Goal: Communication & Community: Connect with others

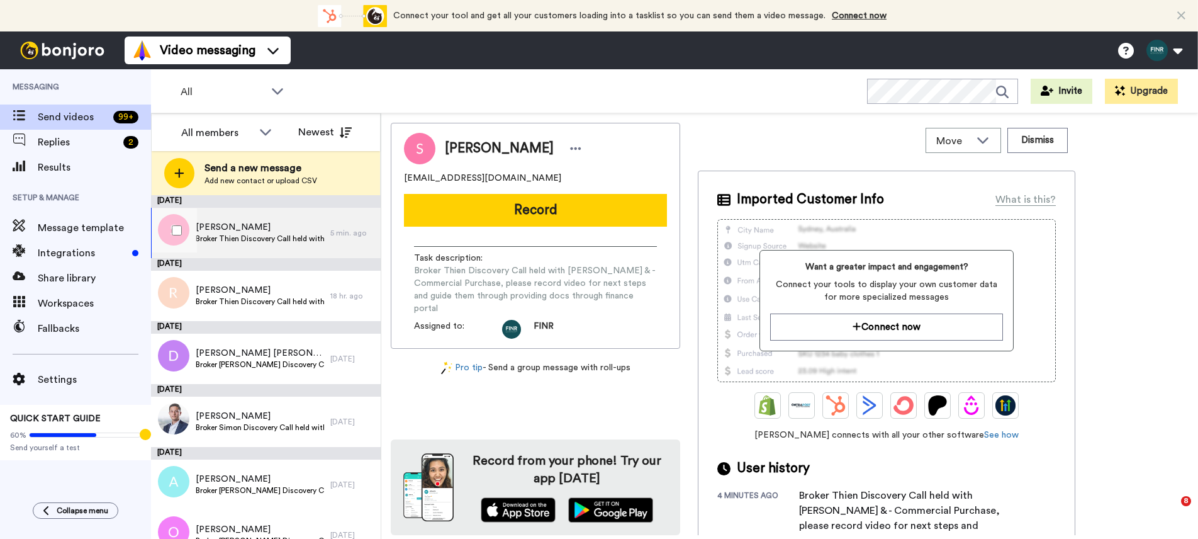
click at [242, 234] on span "Broker Thien Discovery Call held with Stephen French & - Commercial Purchase, p…" at bounding box center [260, 238] width 128 height 10
click at [64, 389] on div "Settings" at bounding box center [75, 379] width 151 height 25
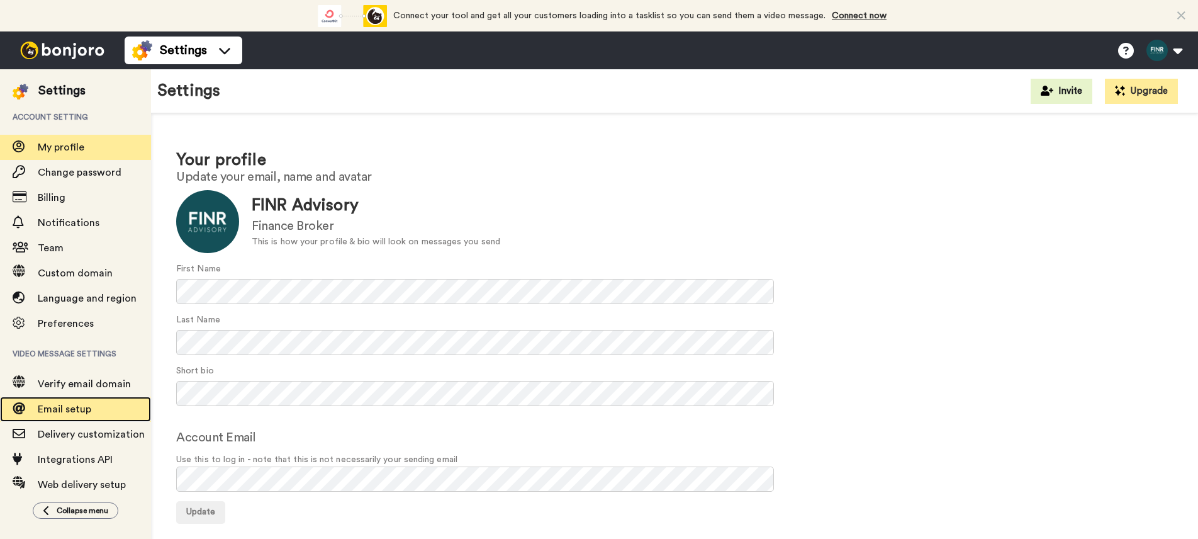
click at [72, 412] on span "Email setup" at bounding box center [64, 409] width 53 height 10
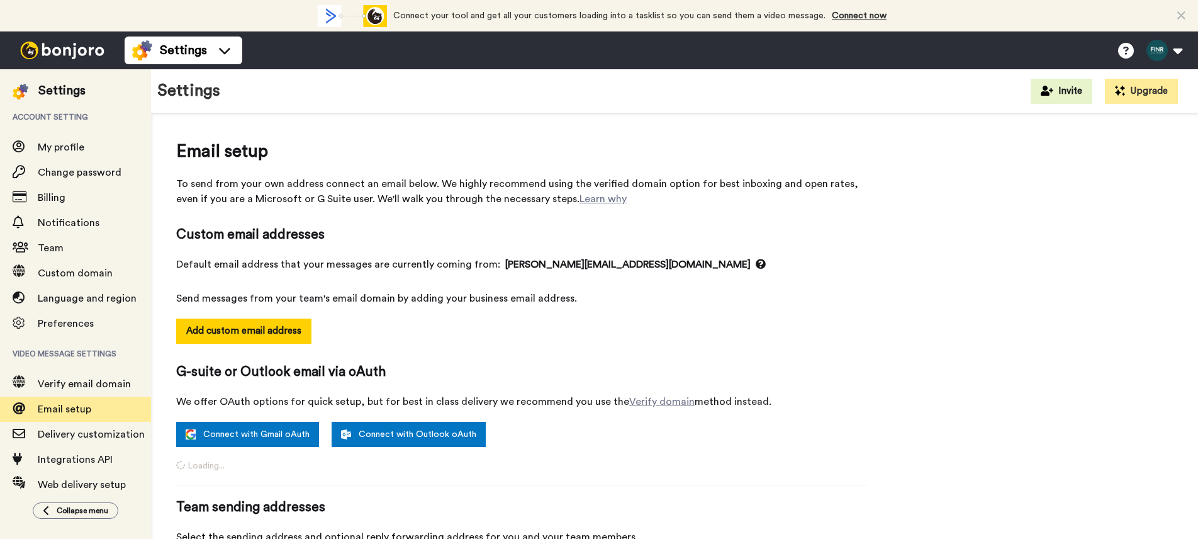
select select "159155"
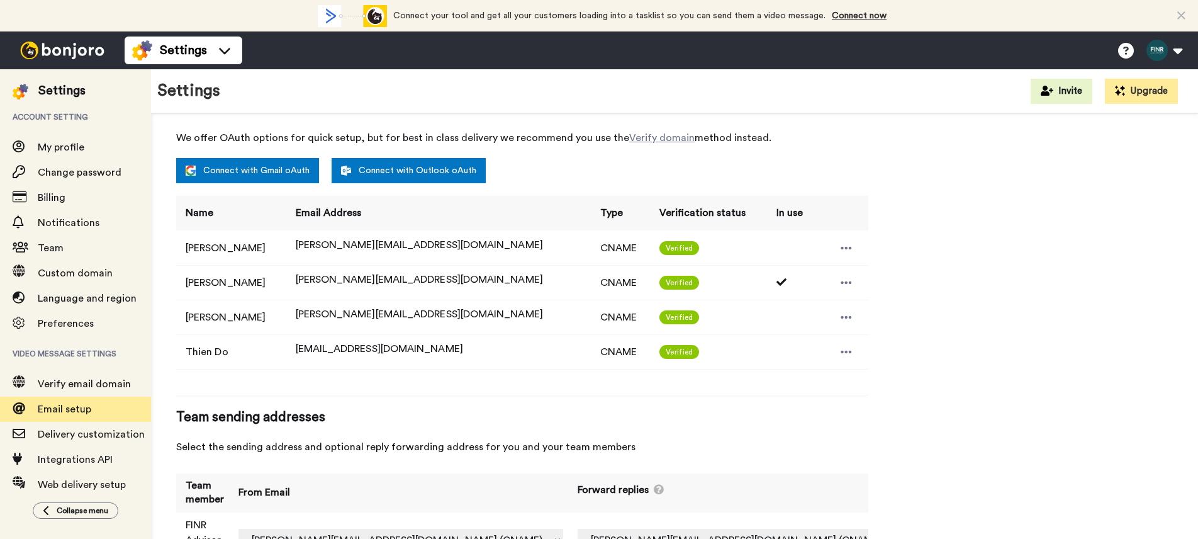
scroll to position [267, 0]
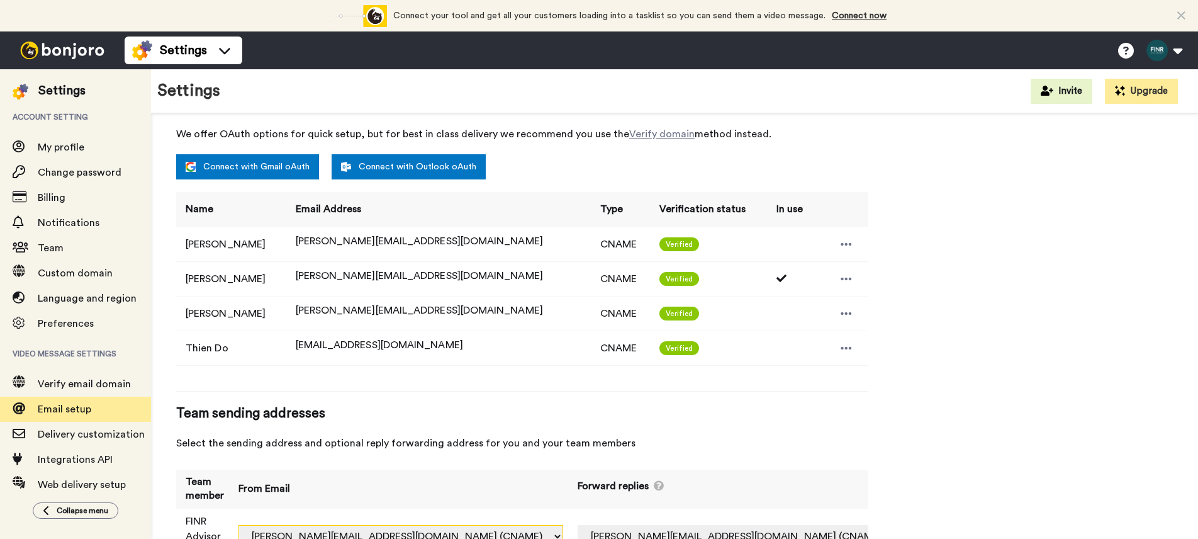
click at [483, 525] on select "derrick@finradvisory.com.au (CNAME) finr.advisory@inbound.bonjoromail.com (Defa…" at bounding box center [400, 536] width 325 height 23
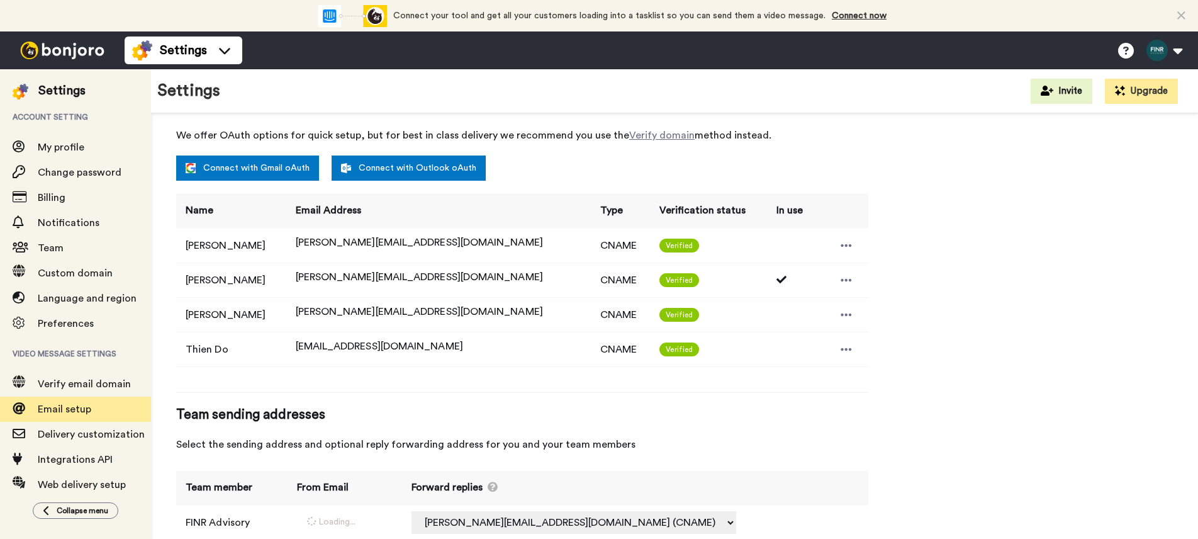
select select "146163"
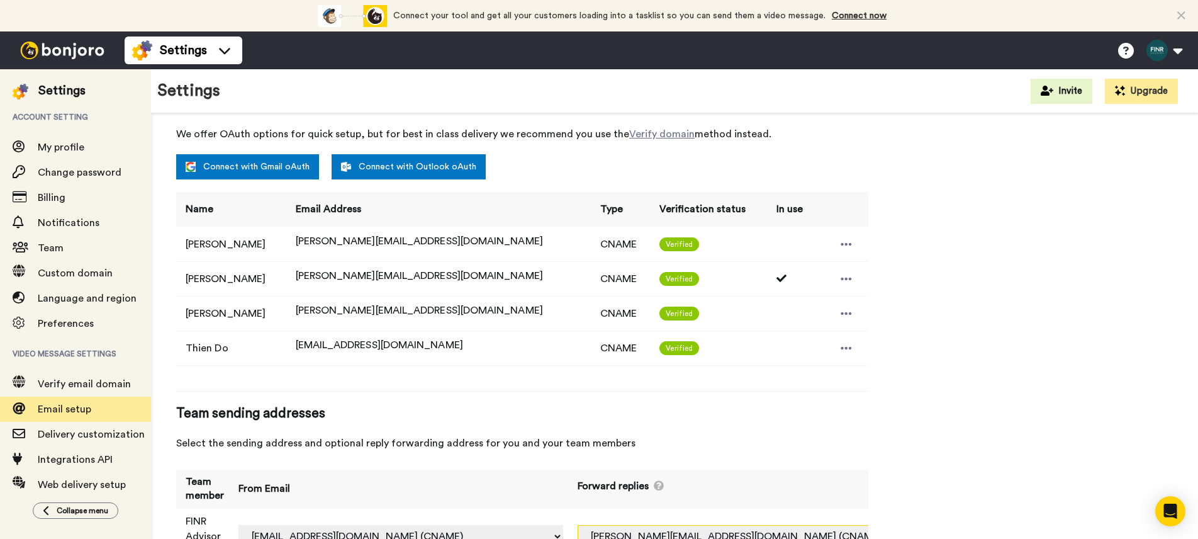
click at [671, 525] on select "Off derrick@finradvisory.com.au (CNAME) paul@finradvisory.com.au (CNAME) simon@…" at bounding box center [740, 536] width 325 height 23
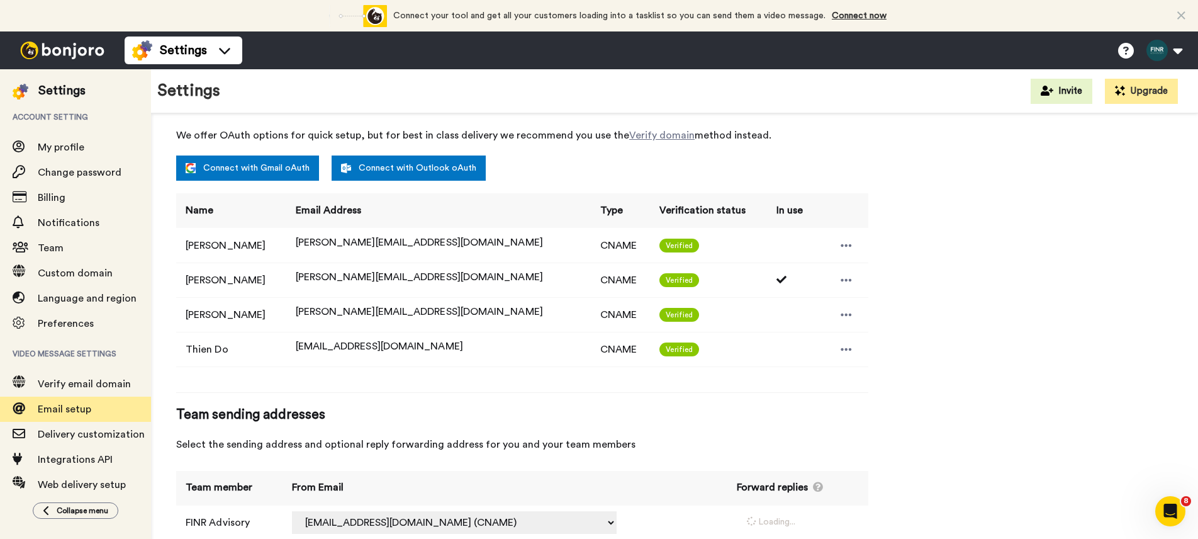
select select "146163"
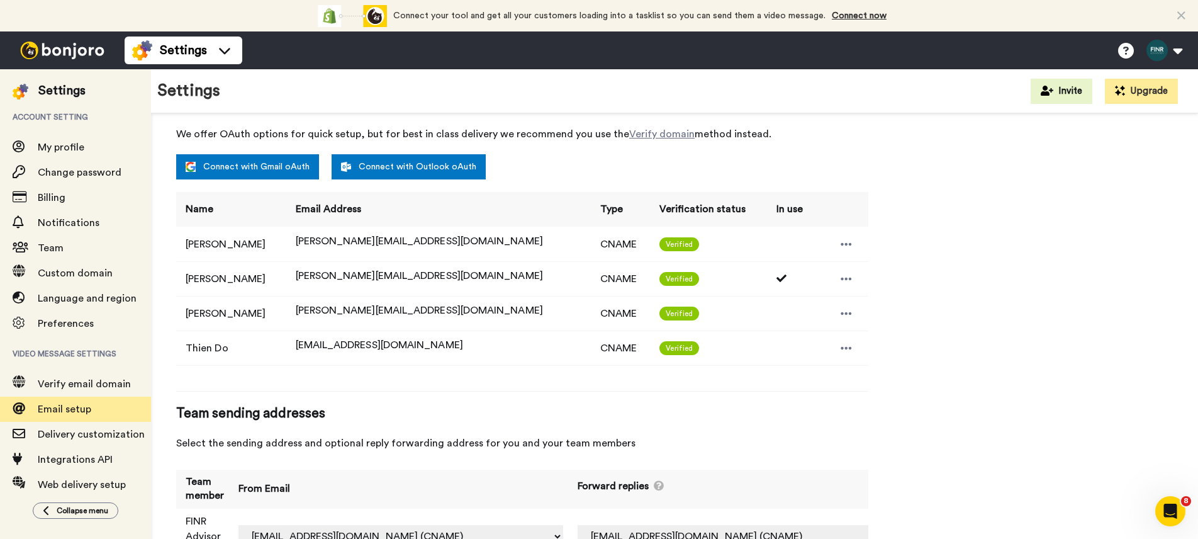
click at [60, 50] on img at bounding box center [62, 51] width 94 height 18
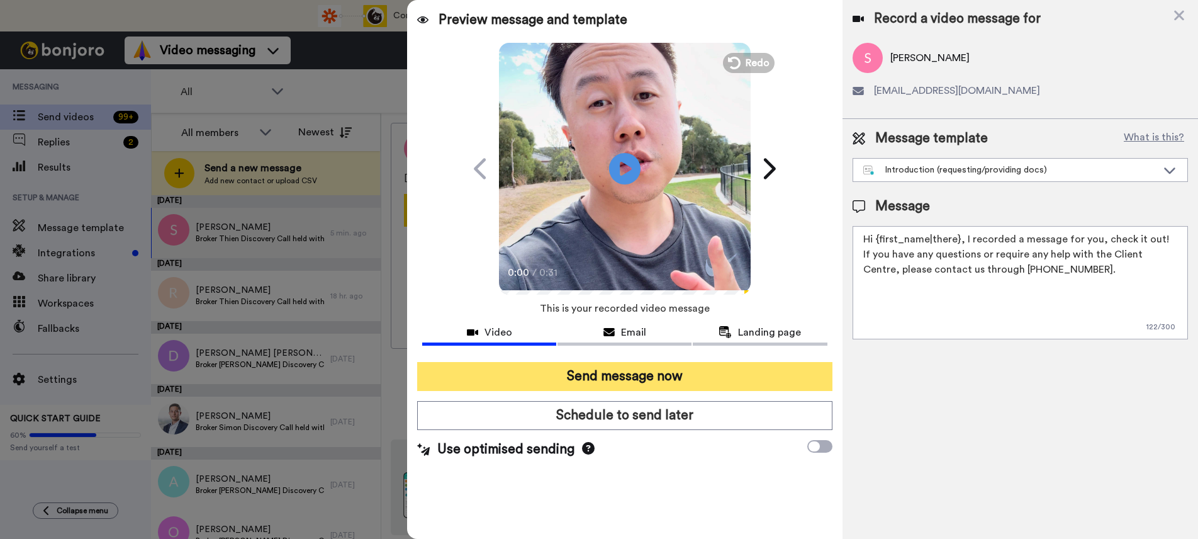
click at [635, 381] on button "Send message now" at bounding box center [624, 376] width 415 height 29
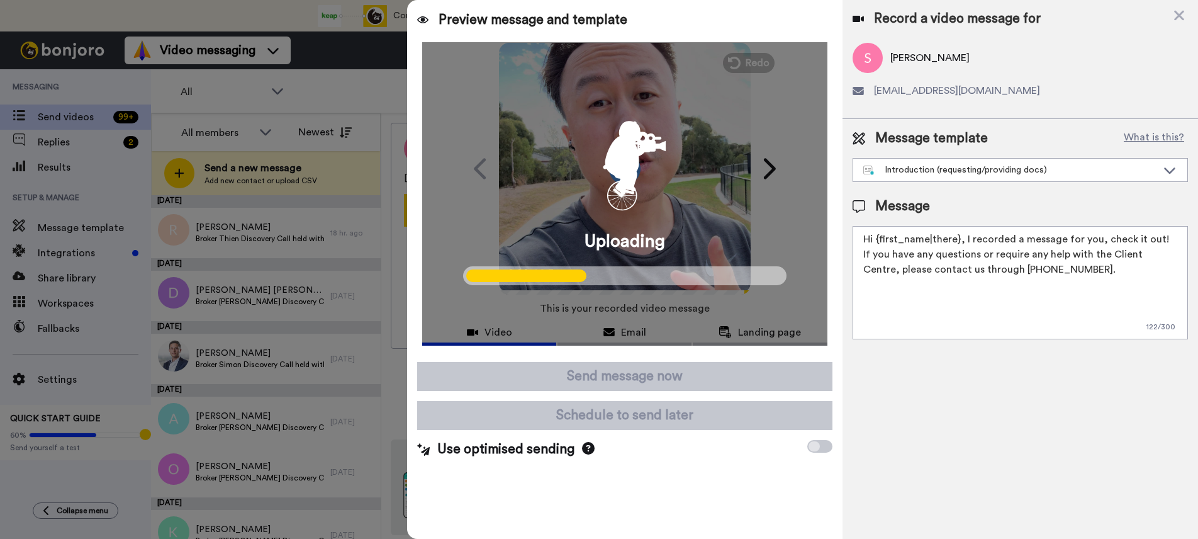
click at [640, 154] on icon "animation" at bounding box center [633, 149] width 30 height 17
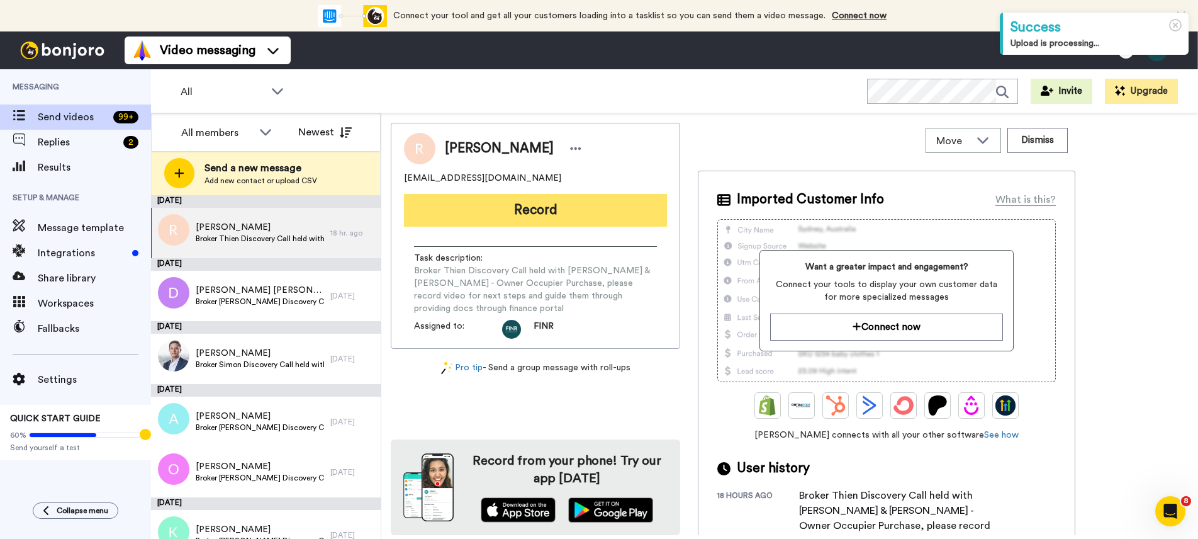
click at [537, 211] on button "Record" at bounding box center [535, 210] width 263 height 33
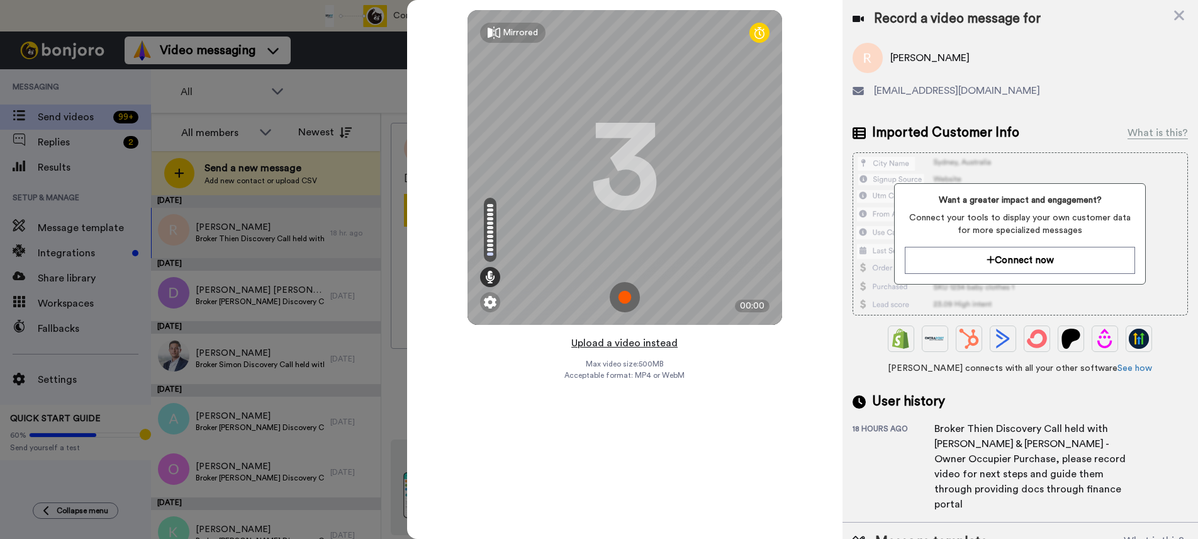
click at [629, 344] on button "Upload a video instead" at bounding box center [624, 343] width 114 height 16
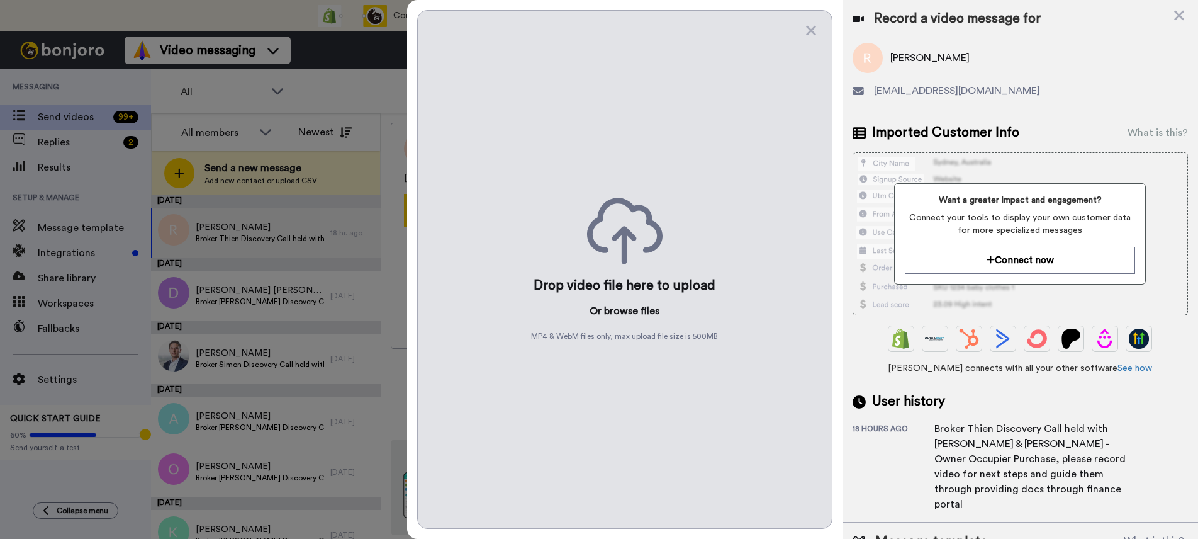
click at [623, 306] on button "browse" at bounding box center [621, 310] width 34 height 15
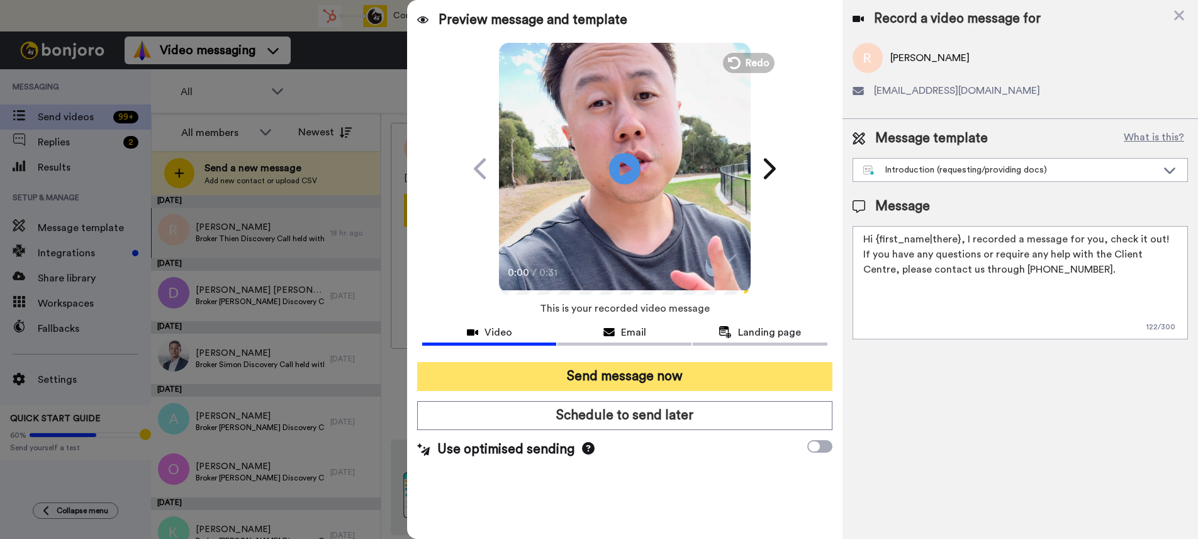
click at [653, 379] on button "Send message now" at bounding box center [624, 376] width 415 height 29
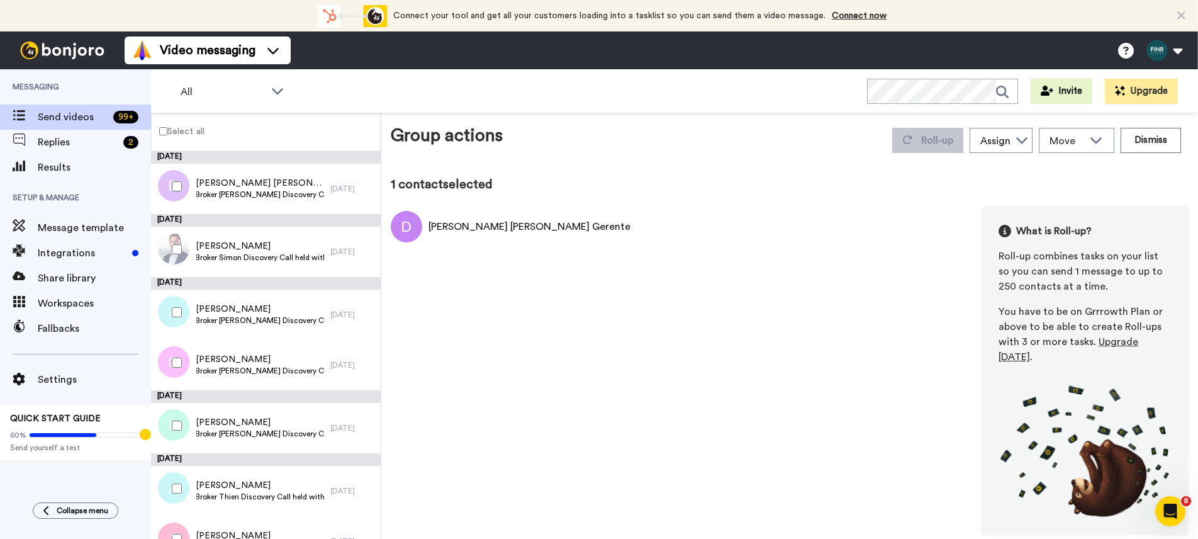
click at [177, 242] on div at bounding box center [174, 249] width 45 height 44
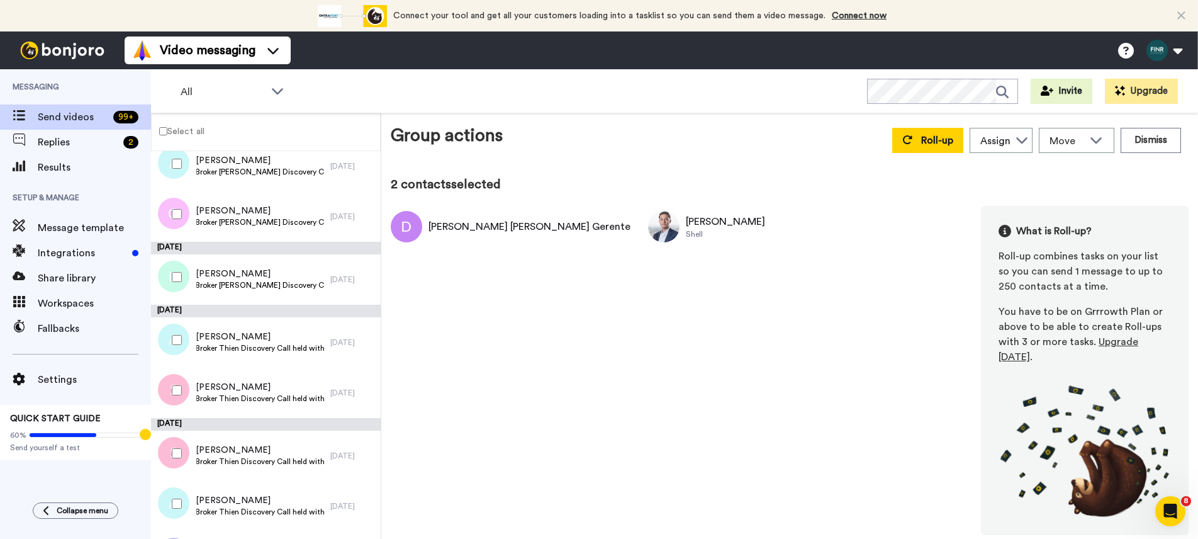
scroll to position [170, 0]
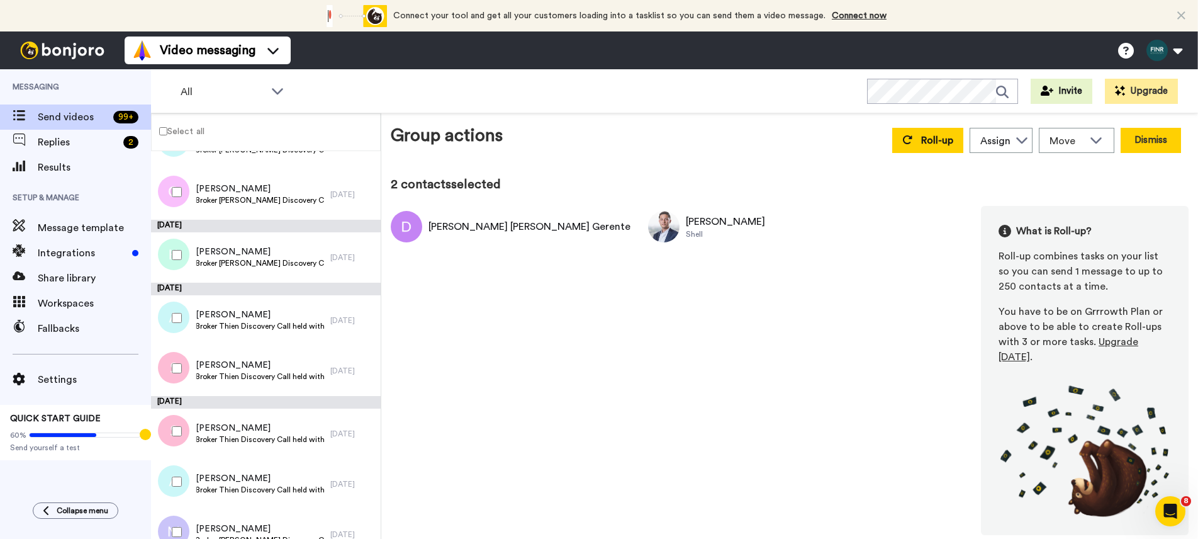
click at [1161, 138] on button "Dismiss" at bounding box center [1150, 140] width 60 height 25
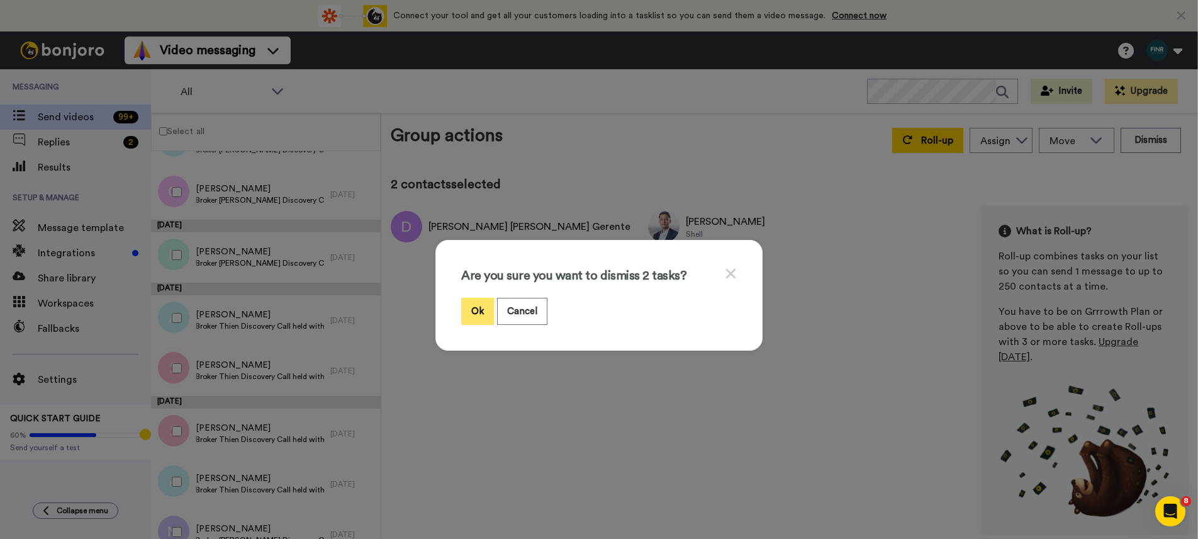
click at [470, 316] on button "Ok" at bounding box center [477, 311] width 33 height 27
